Goal: Transaction & Acquisition: Subscribe to service/newsletter

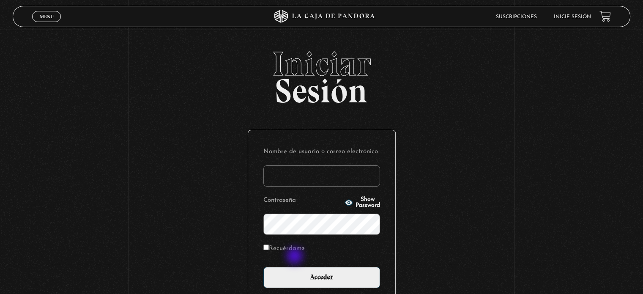
type input "[EMAIL_ADDRESS][DOMAIN_NAME]"
click at [295, 255] on p "Recuérdame" at bounding box center [321, 250] width 117 height 17
click at [297, 248] on label "Recuérdame" at bounding box center [283, 248] width 41 height 13
click at [269, 248] on input "Recuérdame" at bounding box center [265, 246] width 5 height 5
checkbox input "true"
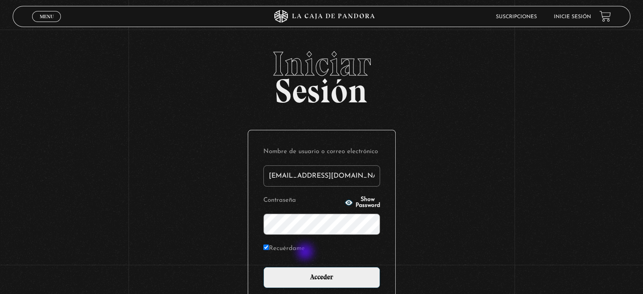
scroll to position [80, 0]
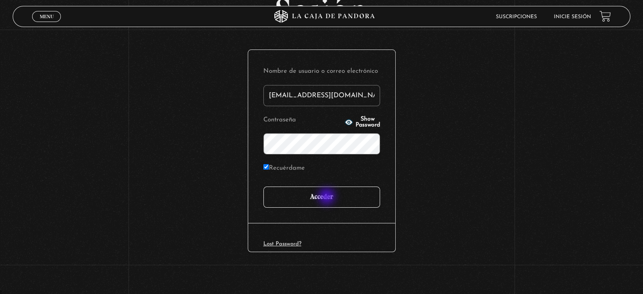
click at [327, 197] on input "Acceder" at bounding box center [321, 196] width 117 height 21
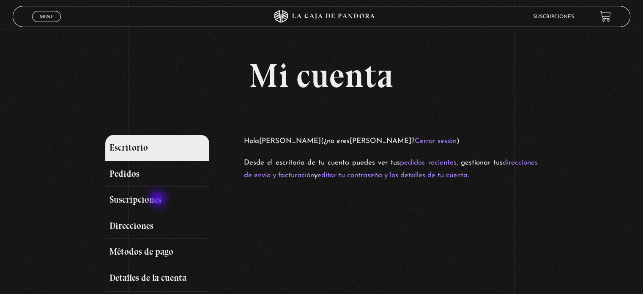
click at [158, 199] on link "Suscripciones" at bounding box center [157, 200] width 104 height 26
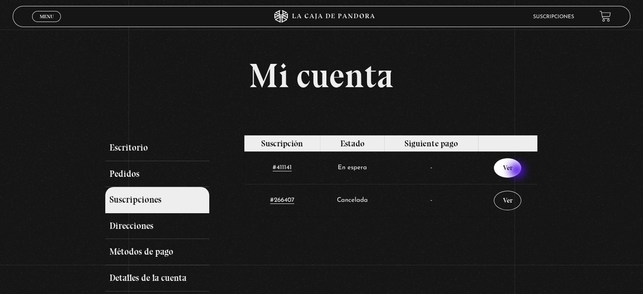
click at [518, 170] on link "Ver" at bounding box center [507, 167] width 27 height 19
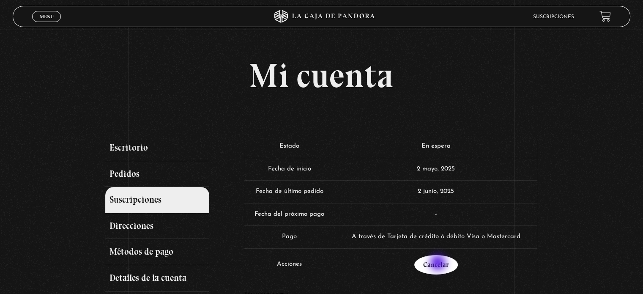
click at [439, 263] on link "Cancelar" at bounding box center [436, 264] width 44 height 19
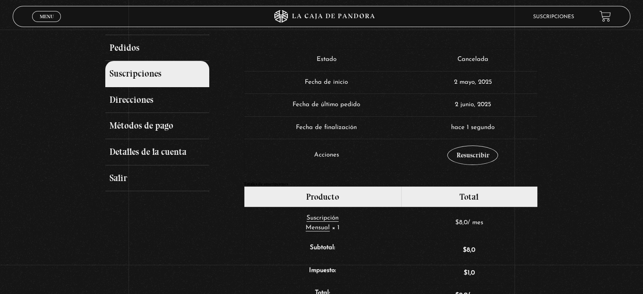
scroll to position [127, 0]
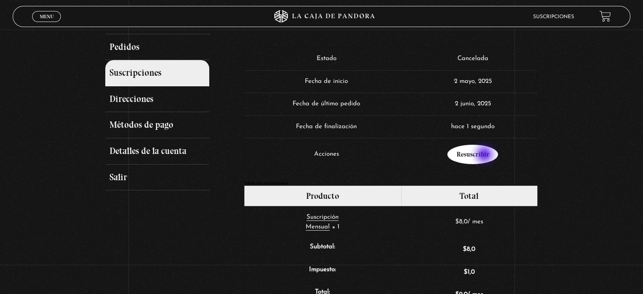
click at [485, 155] on link "Resuscribir" at bounding box center [472, 154] width 51 height 19
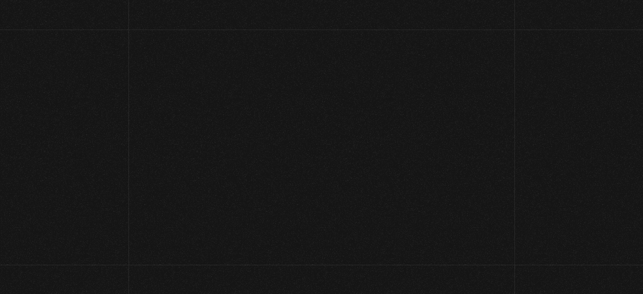
select select "CR-C"
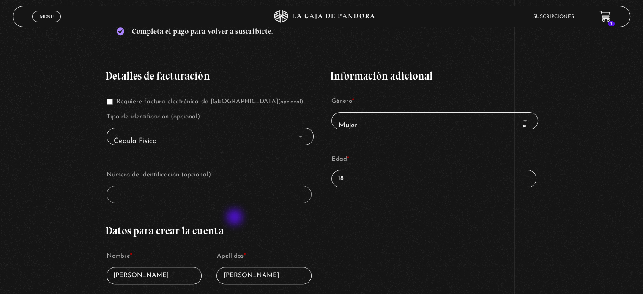
scroll to position [169, 0]
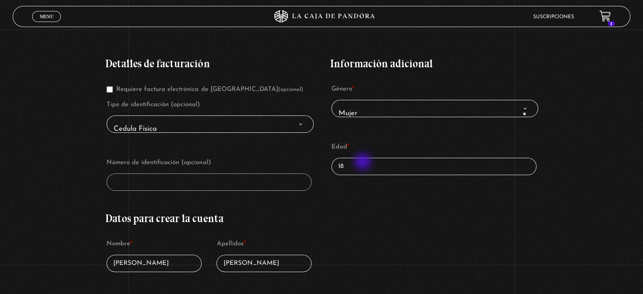
click at [363, 162] on input "18" at bounding box center [433, 166] width 205 height 17
type input "1"
type input "35"
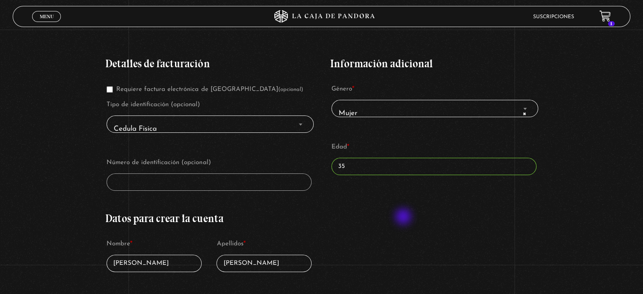
click at [404, 217] on div "Detalles de facturación Requiere factura electrónica de Costa Rica (opcional) T…" at bounding box center [321, 286] width 432 height 480
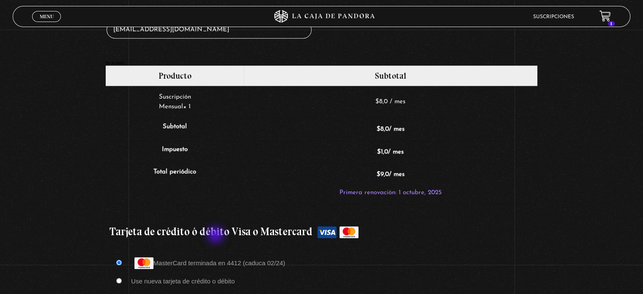
scroll to position [718, 0]
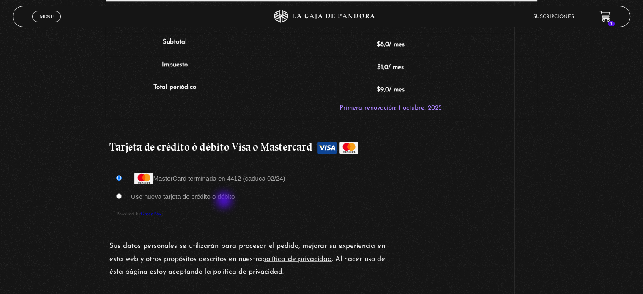
click at [226, 196] on label "Use nueva tarjeta de crédito o débito" at bounding box center [183, 196] width 104 height 7
click at [122, 196] on input "Use nueva tarjeta de crédito o débito" at bounding box center [118, 195] width 5 height 5
radio input "true"
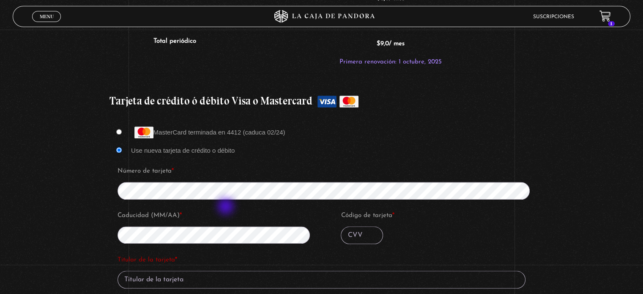
scroll to position [845, 0]
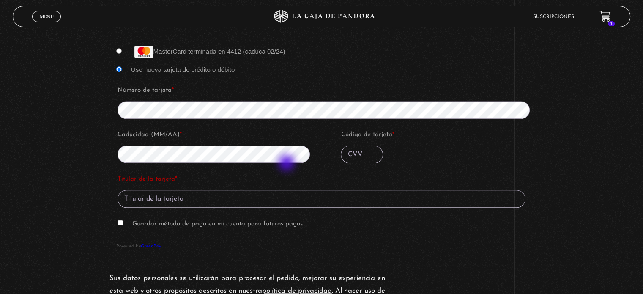
type input "[PERSON_NAME]"
click at [359, 151] on input "Código de tarjeta *" at bounding box center [362, 154] width 42 height 18
click at [246, 224] on label "Guardar método de pago en mi cuenta para futuros pagos." at bounding box center [218, 224] width 172 height 6
type input "888"
click at [123, 224] on input "Guardar método de pago en mi cuenta para futuros pagos." at bounding box center [119, 222] width 5 height 5
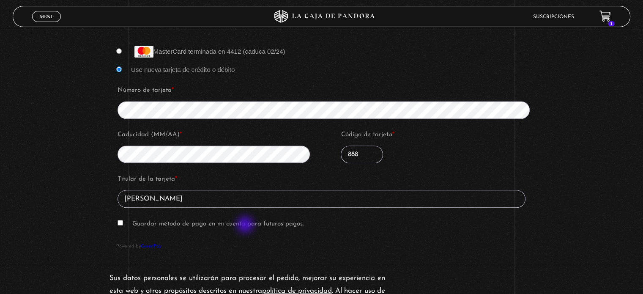
checkbox input "true"
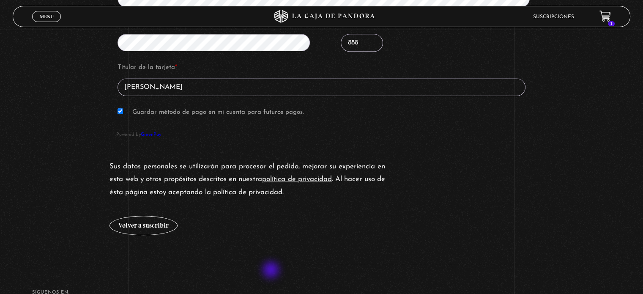
scroll to position [972, 0]
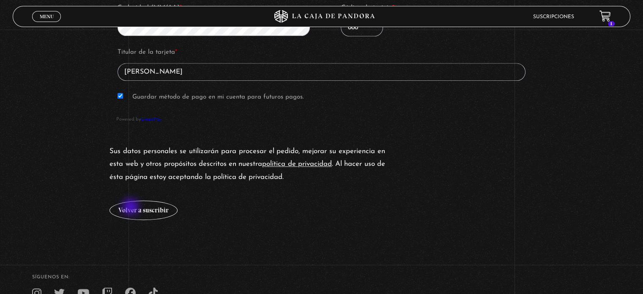
click at [131, 206] on button "Volver a suscribir" at bounding box center [143, 209] width 68 height 19
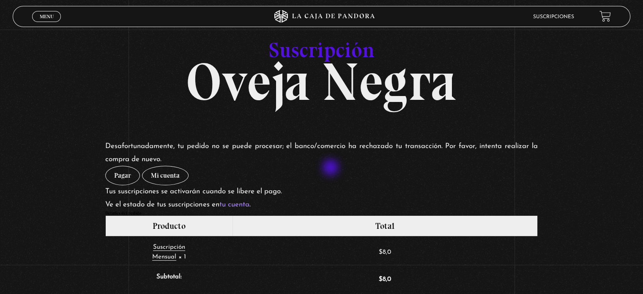
scroll to position [42, 0]
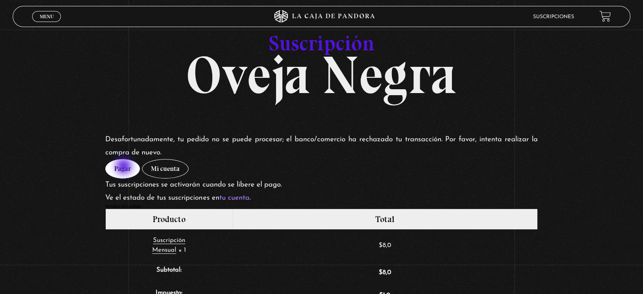
click at [124, 167] on link "Pagar" at bounding box center [122, 168] width 35 height 19
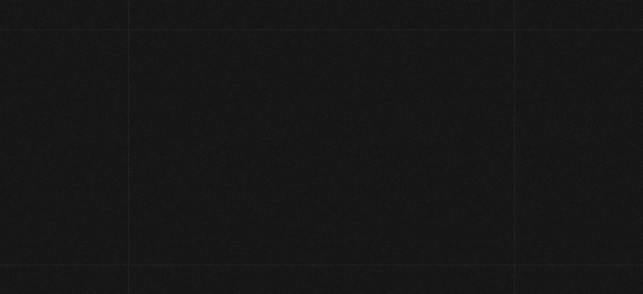
select select "CR-C"
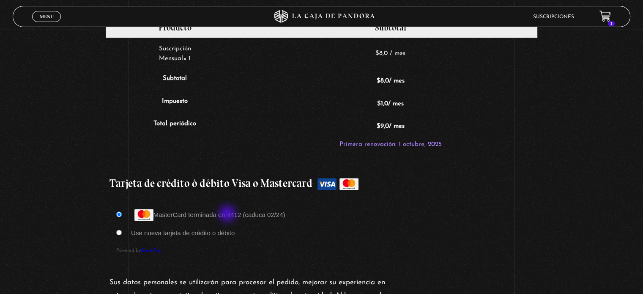
scroll to position [718, 0]
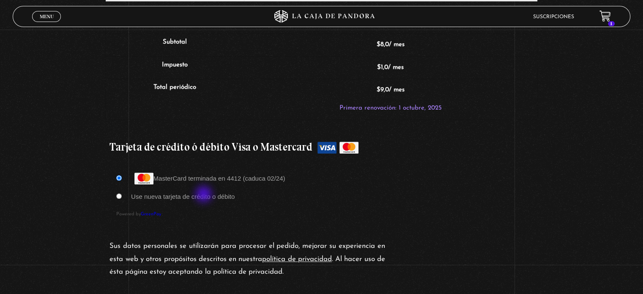
click at [205, 195] on label "Use nueva tarjeta de crédito o débito" at bounding box center [183, 196] width 104 height 7
click at [122, 195] on input "Use nueva tarjeta de crédito o débito" at bounding box center [118, 195] width 5 height 5
radio input "true"
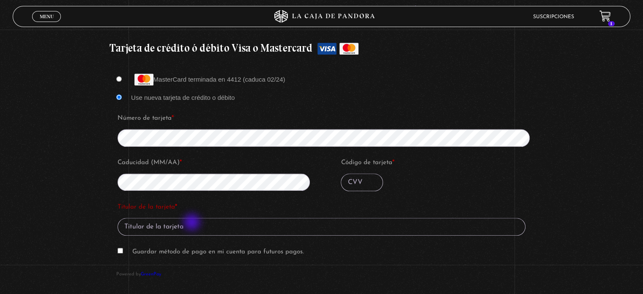
scroll to position [887, 0]
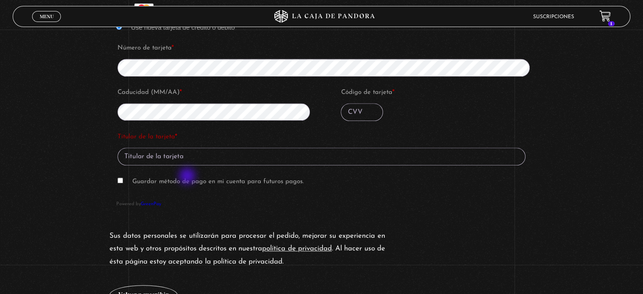
click at [188, 178] on label "Guardar método de pago en mi cuenta para futuros pagos." at bounding box center [218, 181] width 172 height 6
click at [123, 177] on input "Guardar método de pago en mi cuenta para futuros pagos." at bounding box center [119, 179] width 5 height 5
checkbox input "true"
click at [269, 157] on input "Titular de la tarjeta *" at bounding box center [321, 156] width 408 height 18
type input "[PERSON_NAME]"
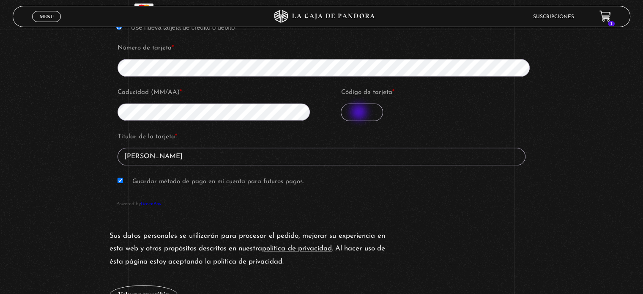
click at [360, 113] on input "Código de tarjeta *" at bounding box center [362, 112] width 42 height 18
type input "888"
click at [397, 120] on p "Código de tarjeta * 888" at bounding box center [438, 103] width 198 height 37
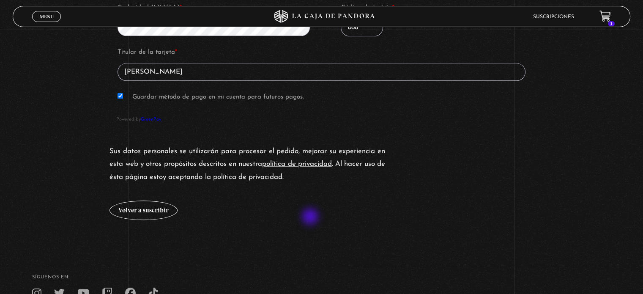
scroll to position [1014, 0]
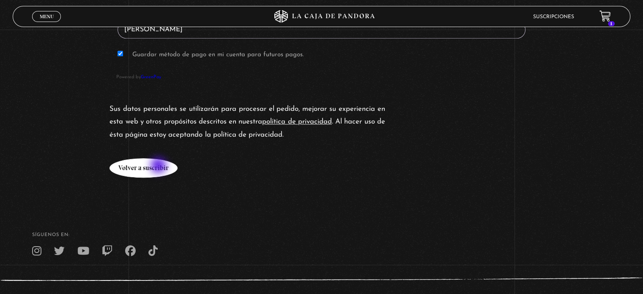
click at [159, 166] on button "Volver a suscribir" at bounding box center [143, 167] width 68 height 19
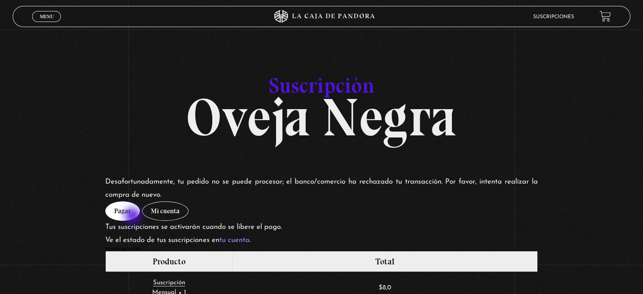
click at [130, 216] on link "Pagar" at bounding box center [122, 210] width 35 height 19
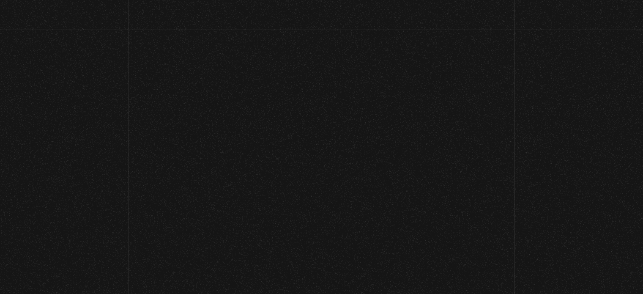
select select "CR-C"
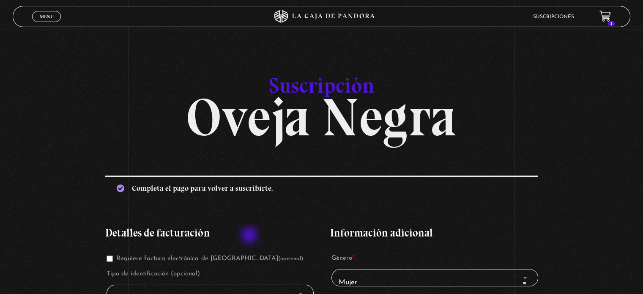
click at [250, 236] on h3 "Detalles de facturación" at bounding box center [208, 232] width 207 height 11
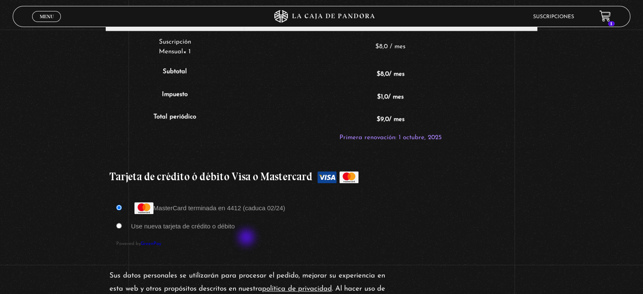
scroll to position [718, 0]
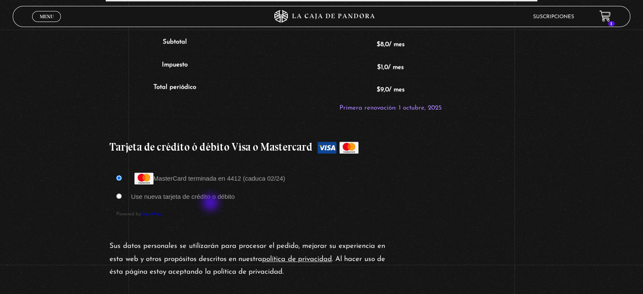
click at [211, 197] on label "Use nueva tarjeta de crédito o débito" at bounding box center [183, 196] width 104 height 7
click at [122, 197] on input "Use nueva tarjeta de crédito o débito" at bounding box center [118, 195] width 5 height 5
radio input "true"
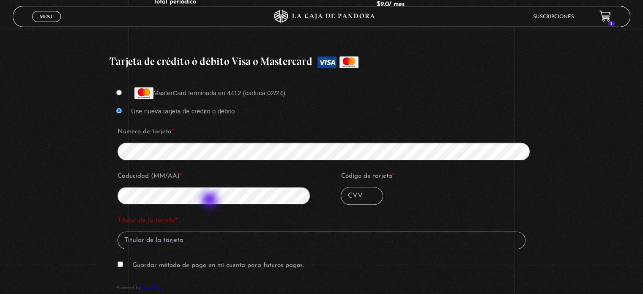
scroll to position [845, 0]
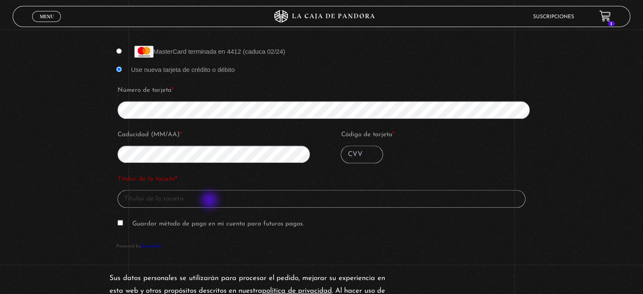
click at [210, 201] on input "Titular de la tarjeta *" at bounding box center [321, 199] width 408 height 18
type input "Melissa Sánchez"
click at [368, 146] on input "Código de tarjeta *" at bounding box center [362, 154] width 42 height 18
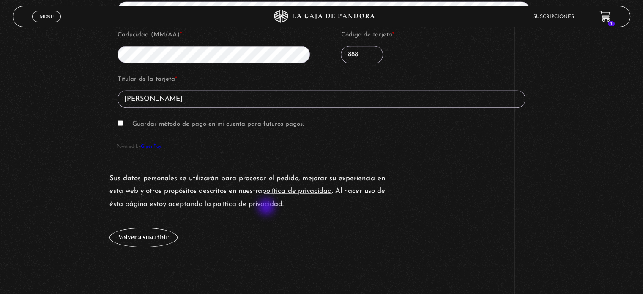
scroll to position [1014, 0]
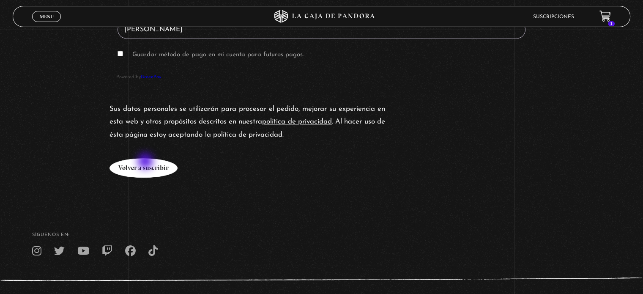
click at [145, 161] on button "Volver a suscribir" at bounding box center [143, 167] width 68 height 19
type input "888"
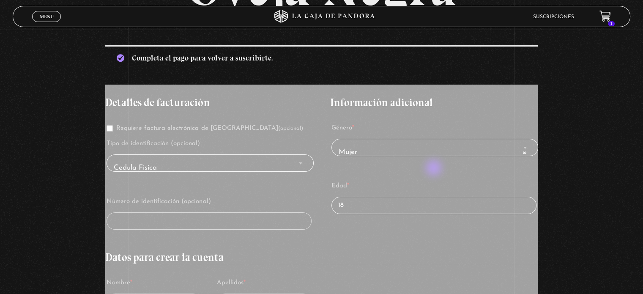
scroll to position [127, 0]
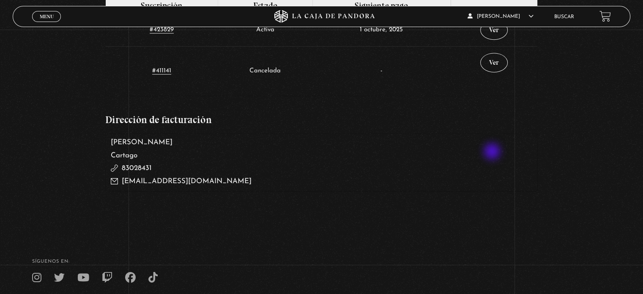
scroll to position [507, 0]
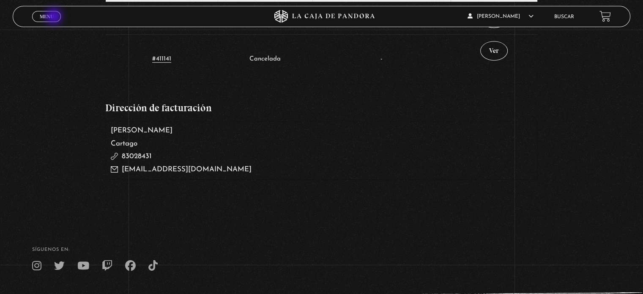
click at [55, 17] on link "Menu Cerrar" at bounding box center [46, 16] width 29 height 11
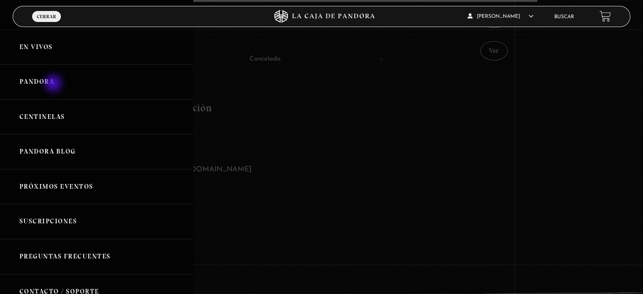
click at [54, 84] on link "Pandora" at bounding box center [96, 81] width 193 height 35
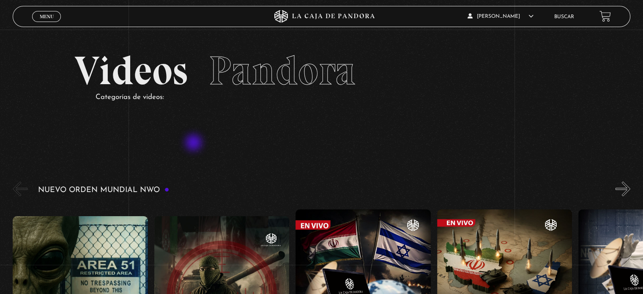
scroll to position [42, 0]
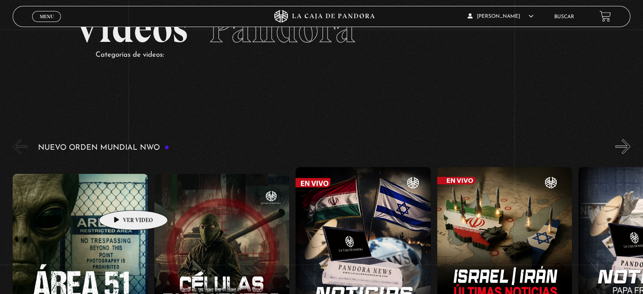
click at [120, 197] on figure at bounding box center [80, 250] width 135 height 152
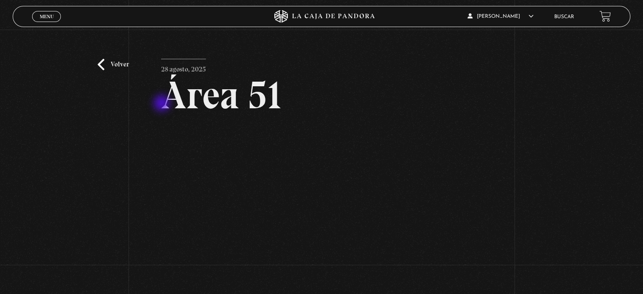
scroll to position [85, 0]
